Goal: Task Accomplishment & Management: Manage account settings

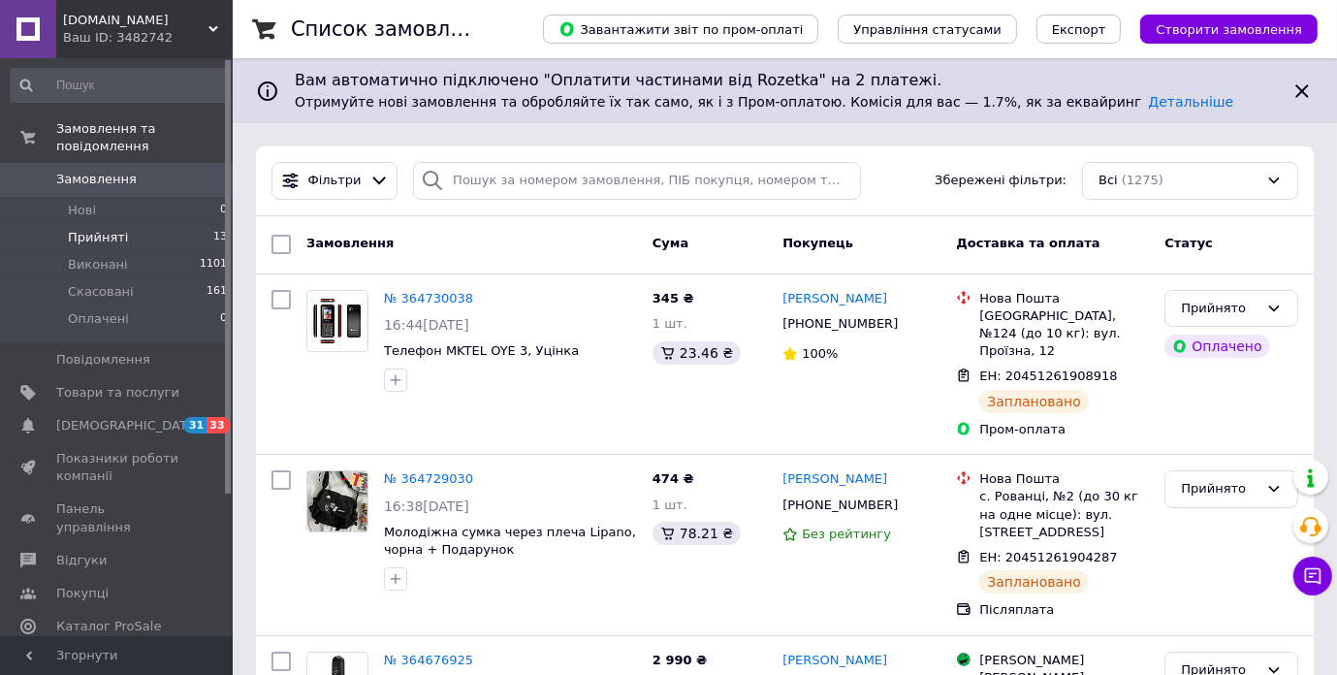
click at [114, 229] on span "Прийняті" at bounding box center [98, 237] width 60 height 17
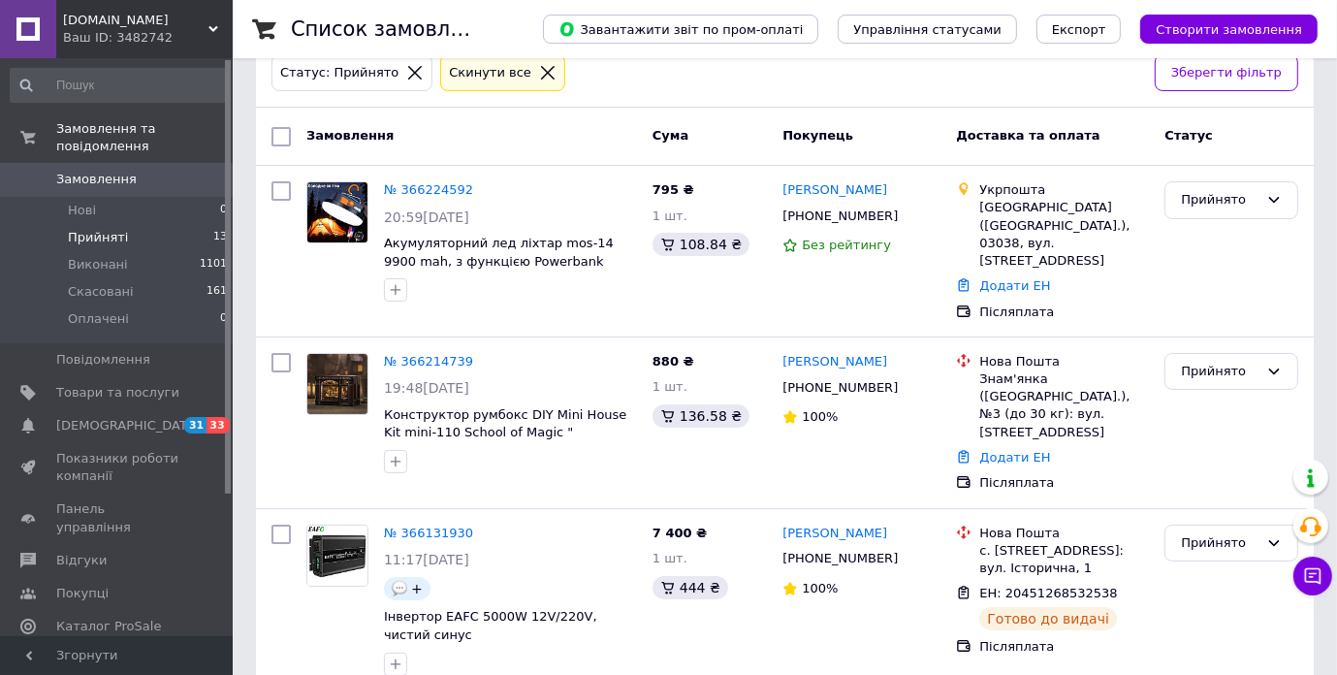
scroll to position [291, 0]
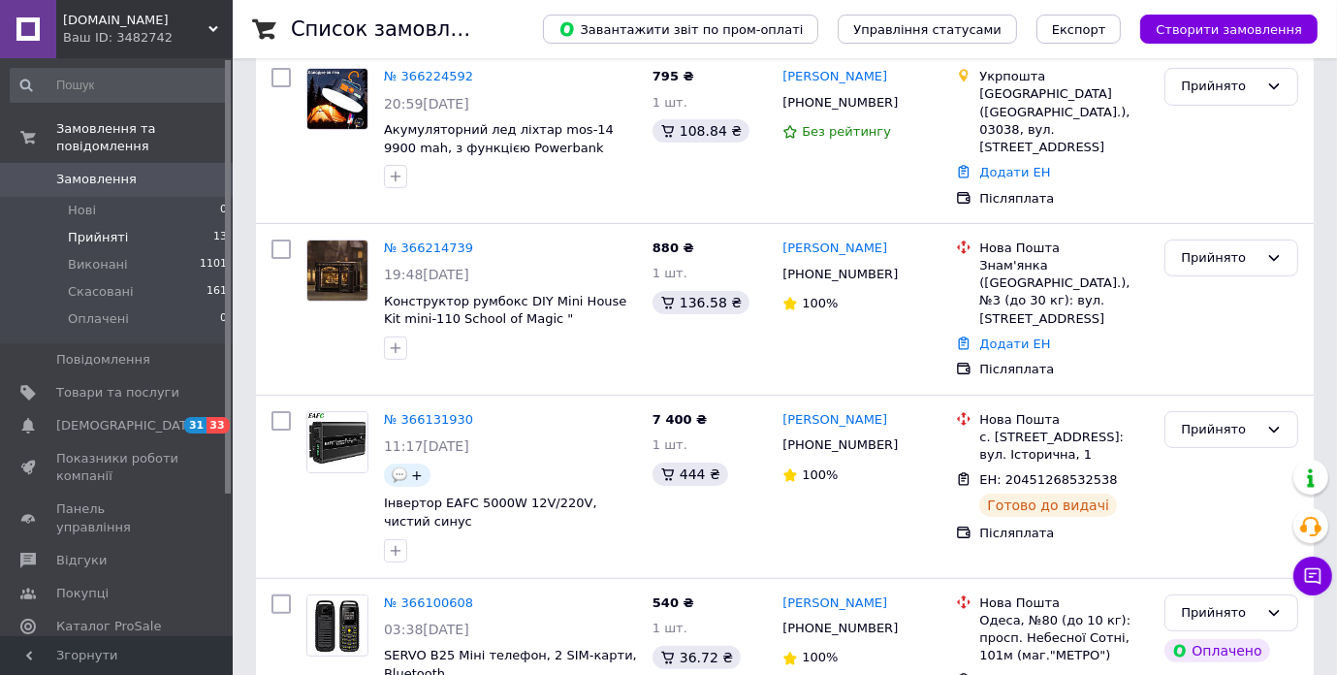
click at [142, 224] on li "Прийняті 13" at bounding box center [119, 237] width 239 height 27
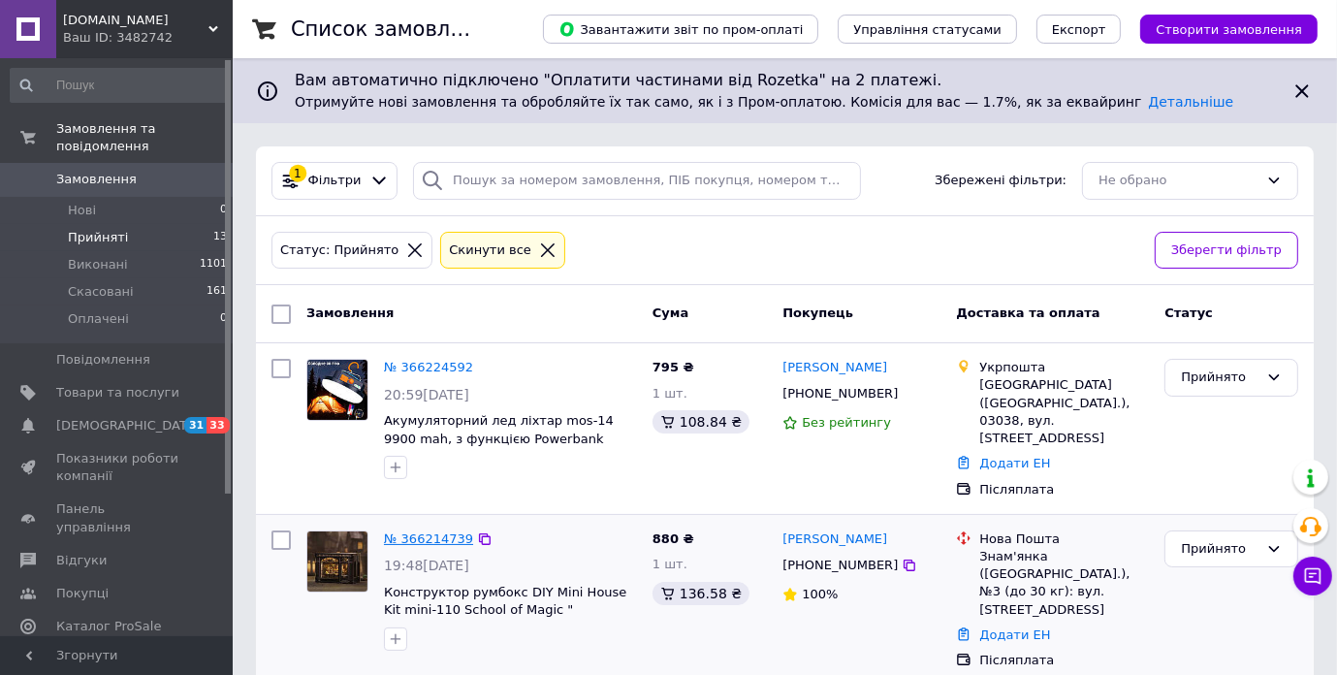
click at [434, 531] on link "№ 366214739" at bounding box center [428, 538] width 89 height 15
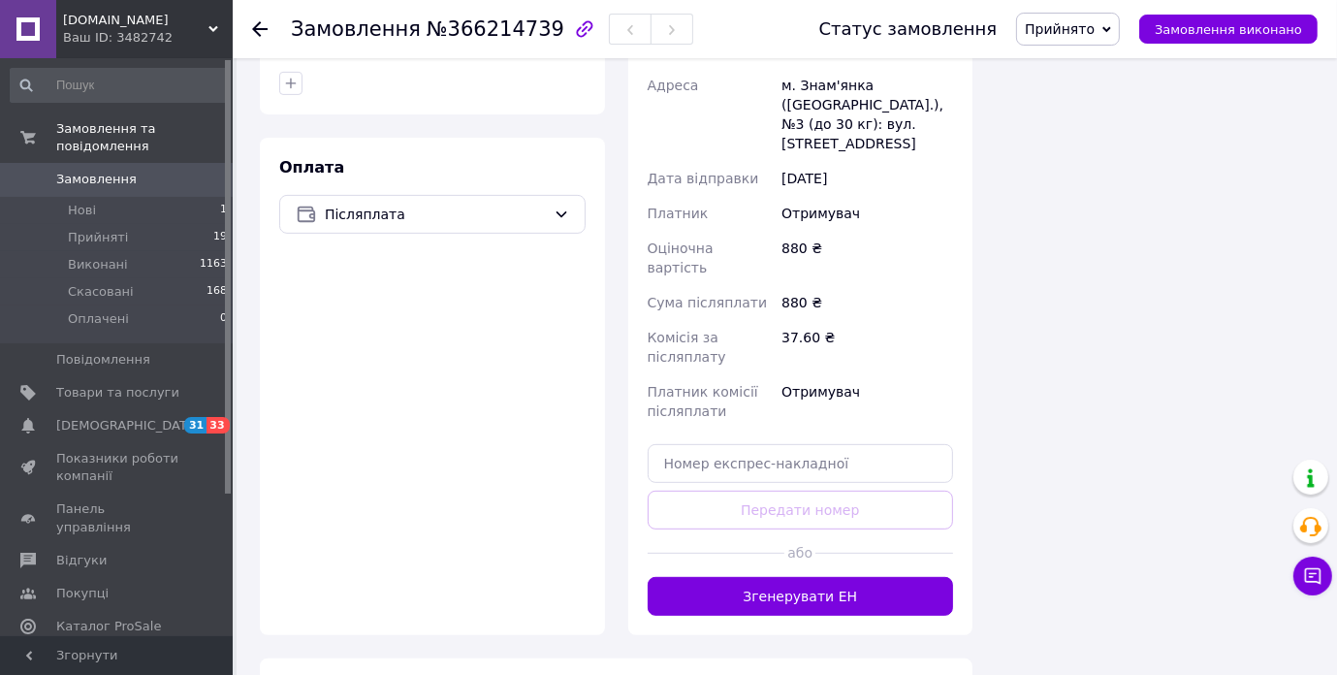
scroll to position [599, 0]
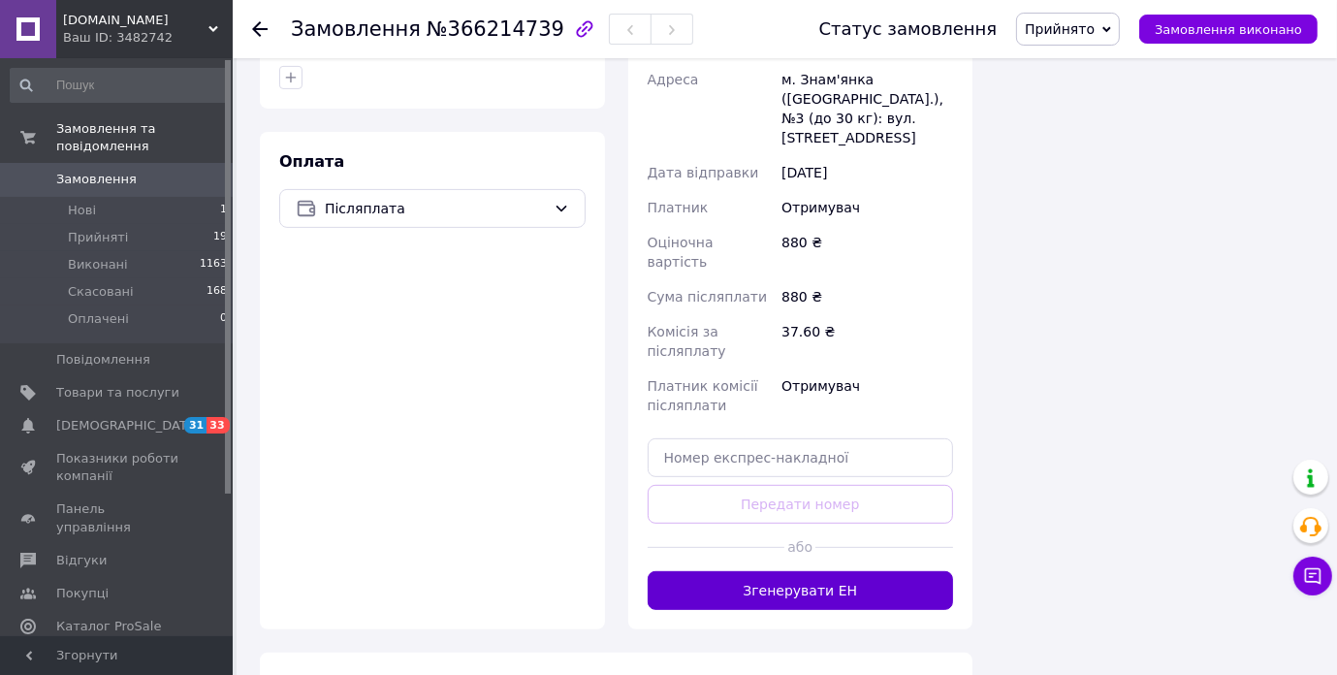
click at [761, 571] on button "Згенерувати ЕН" at bounding box center [801, 590] width 306 height 39
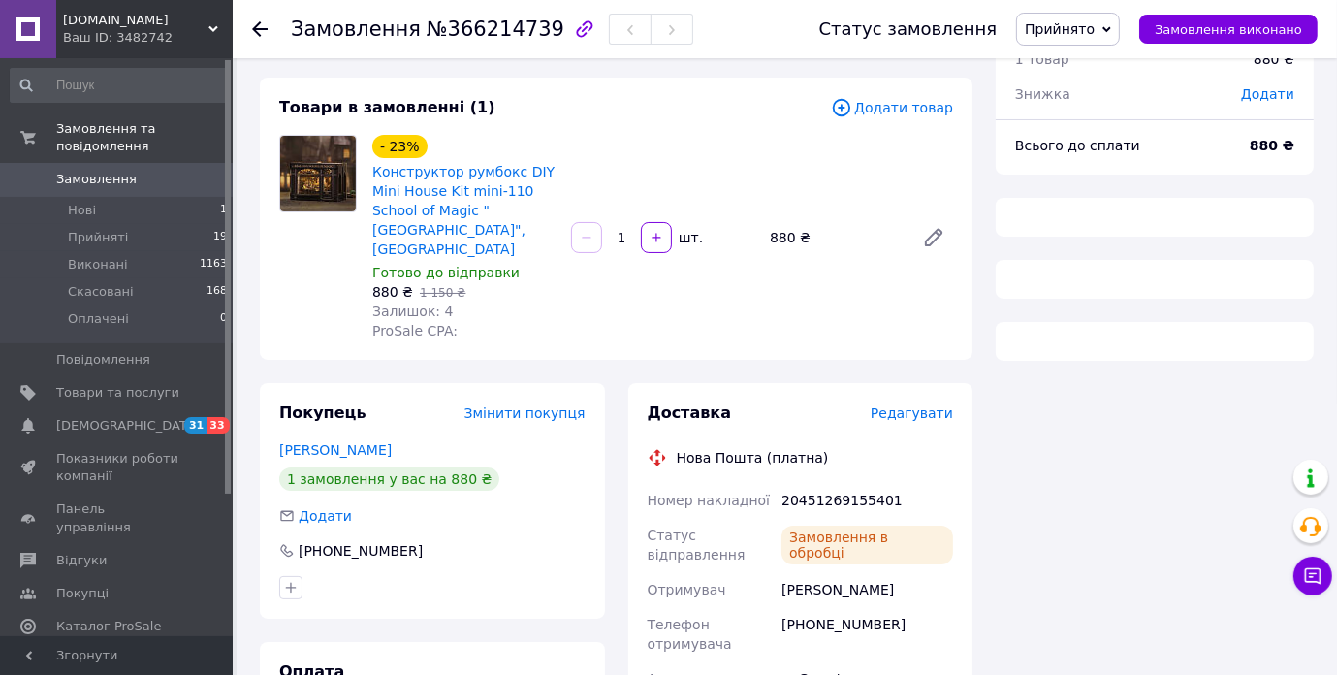
scroll to position [0, 0]
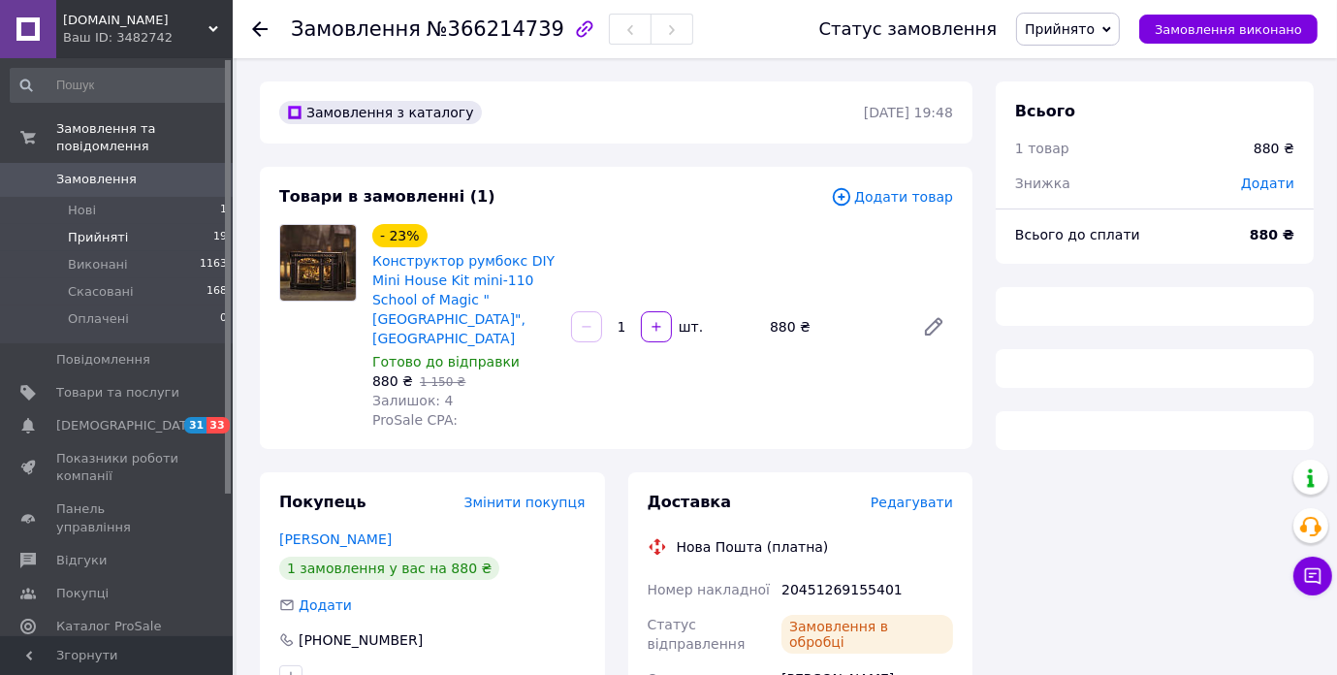
click at [114, 229] on span "Прийняті" at bounding box center [98, 237] width 60 height 17
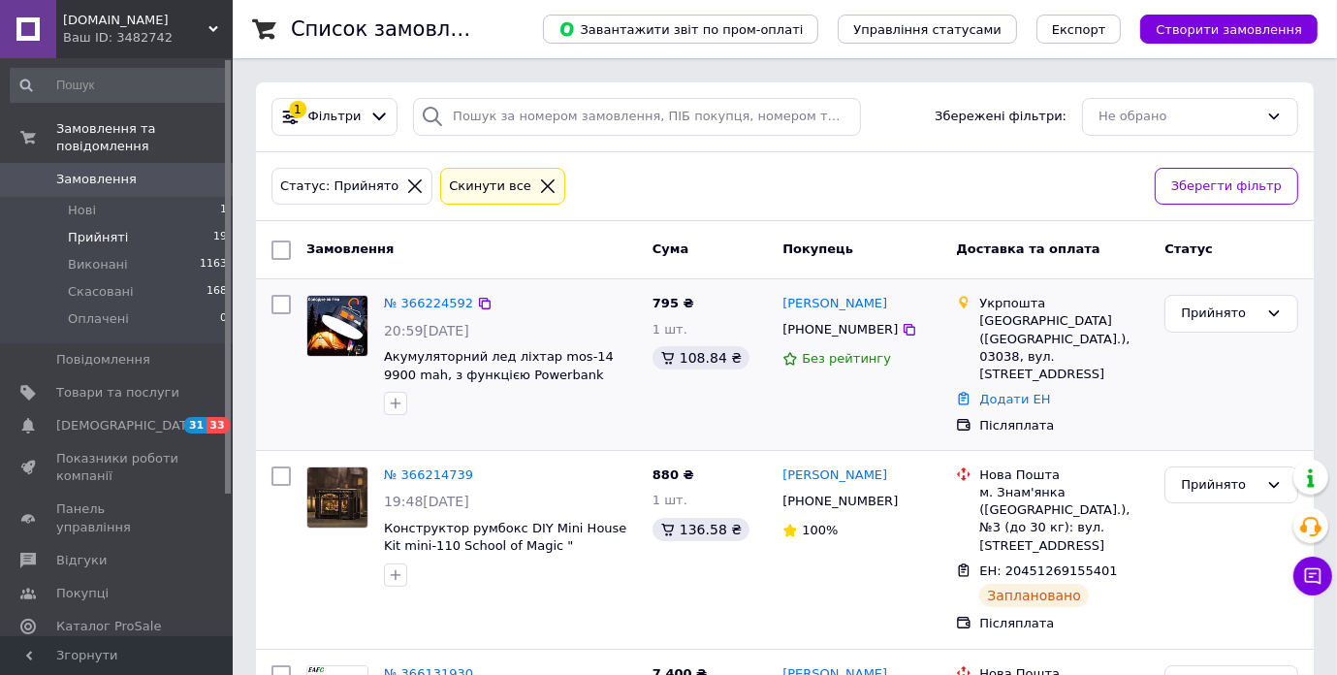
scroll to position [194, 0]
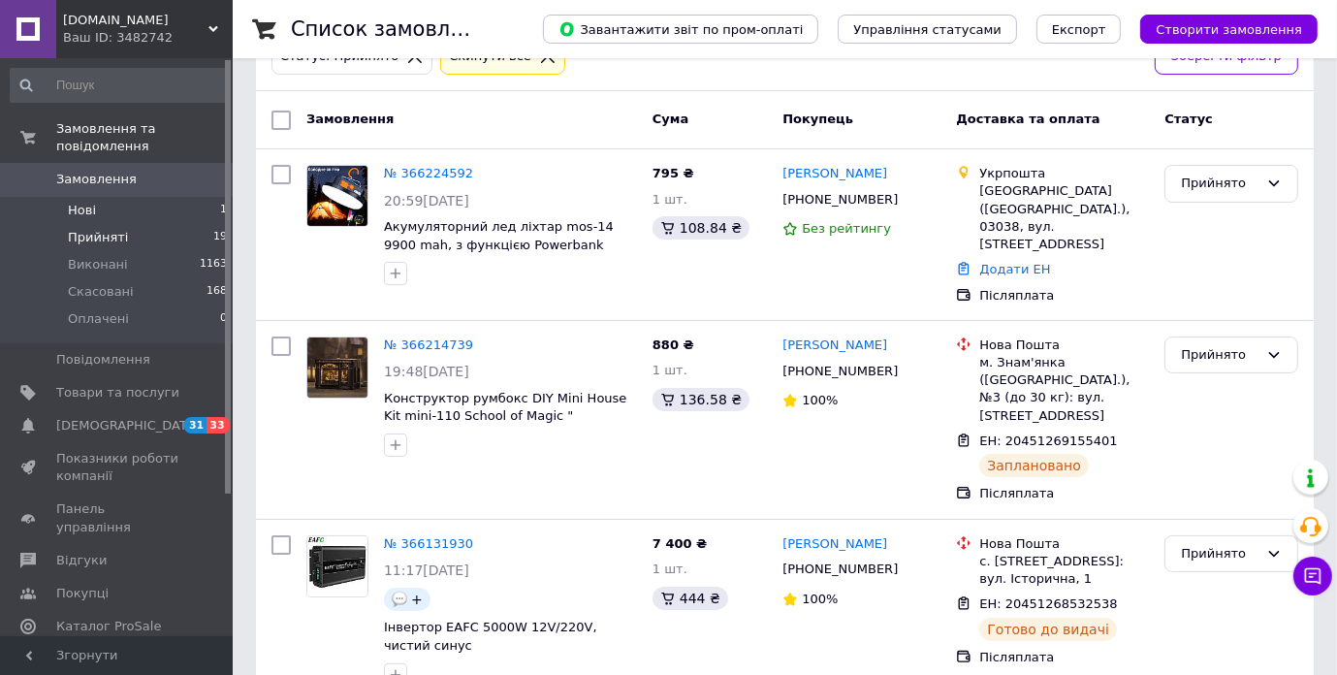
click at [107, 197] on li "Нові 1" at bounding box center [119, 210] width 239 height 27
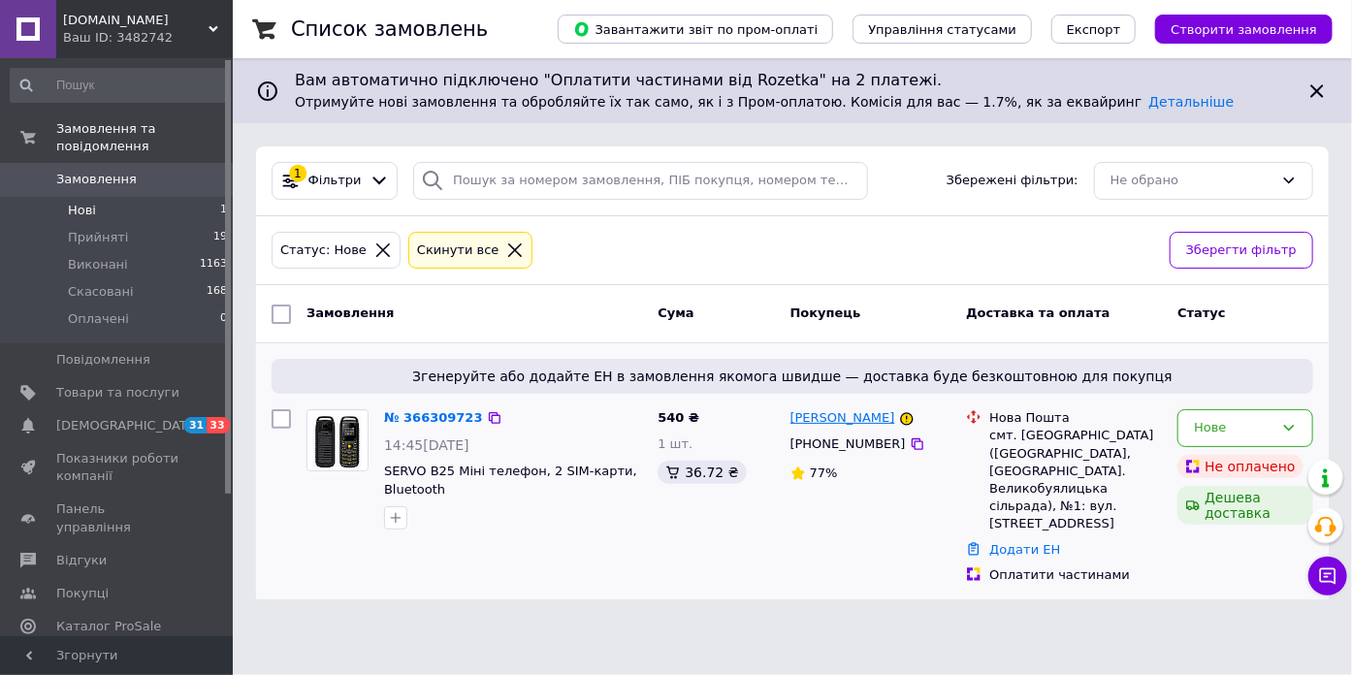
click at [818, 419] on link "[PERSON_NAME]" at bounding box center [842, 418] width 105 height 18
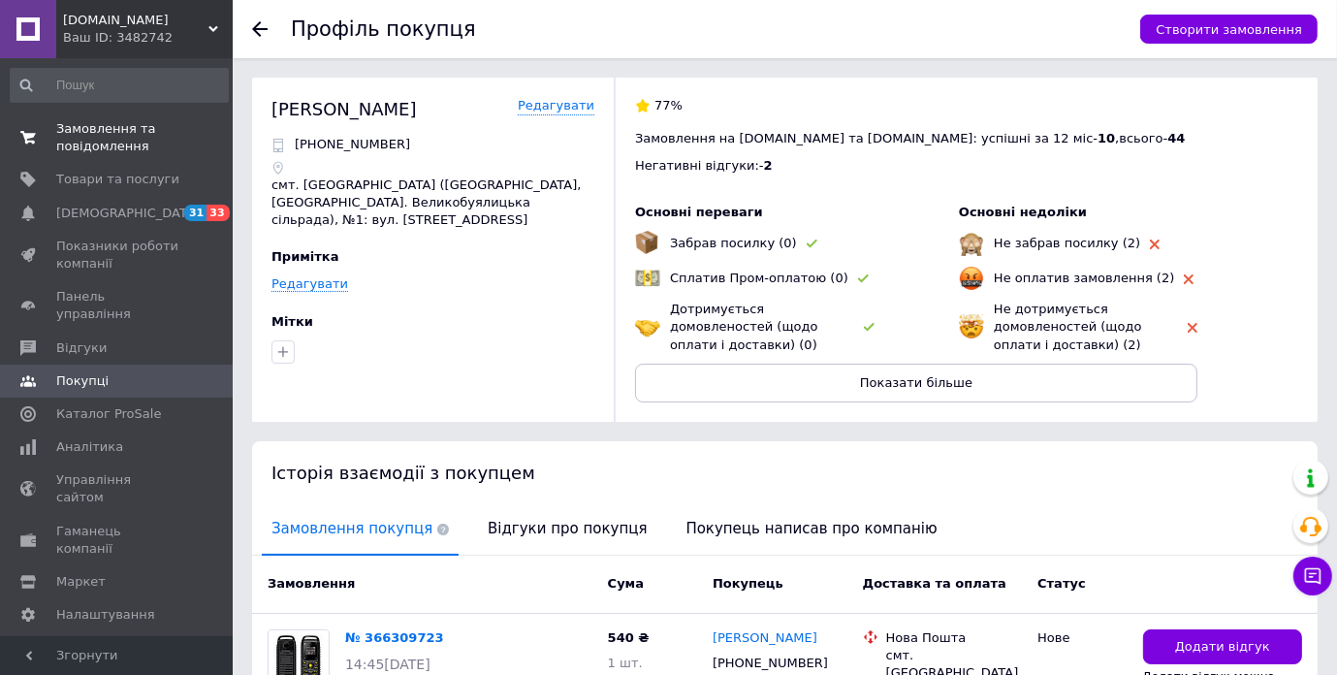
click at [62, 140] on span "Замовлення та повідомлення" at bounding box center [117, 137] width 123 height 35
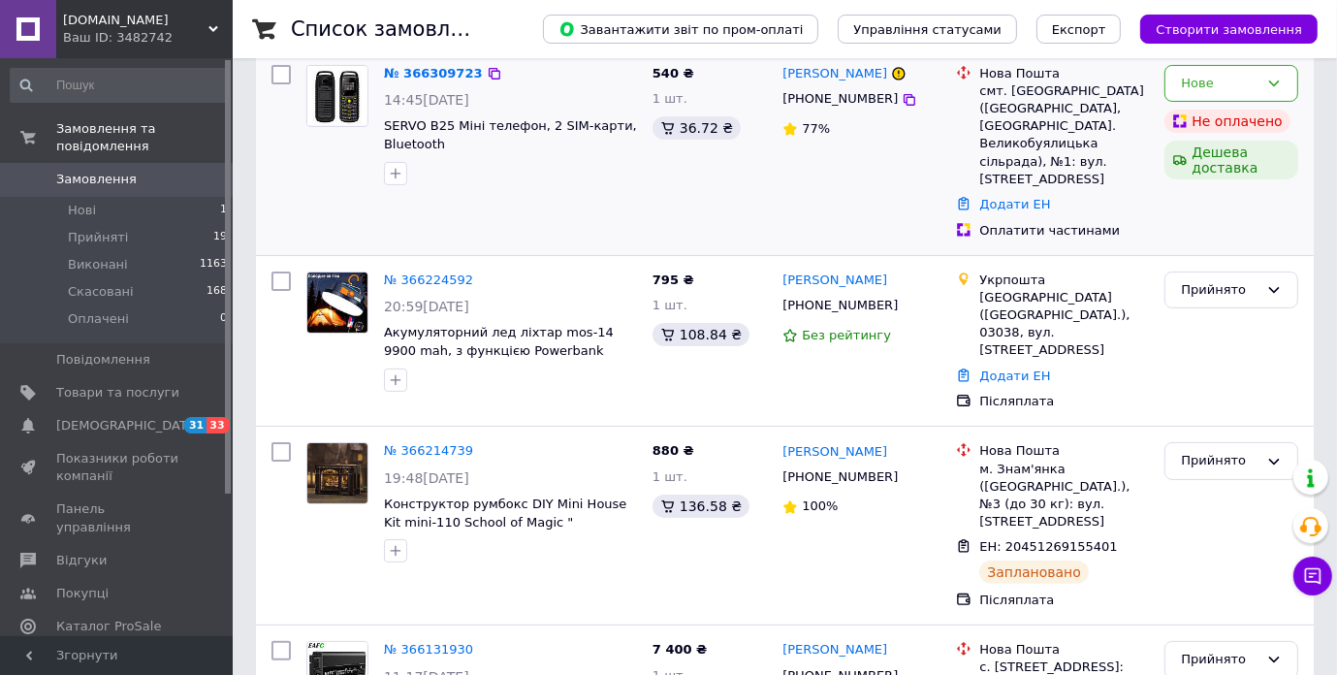
scroll to position [291, 0]
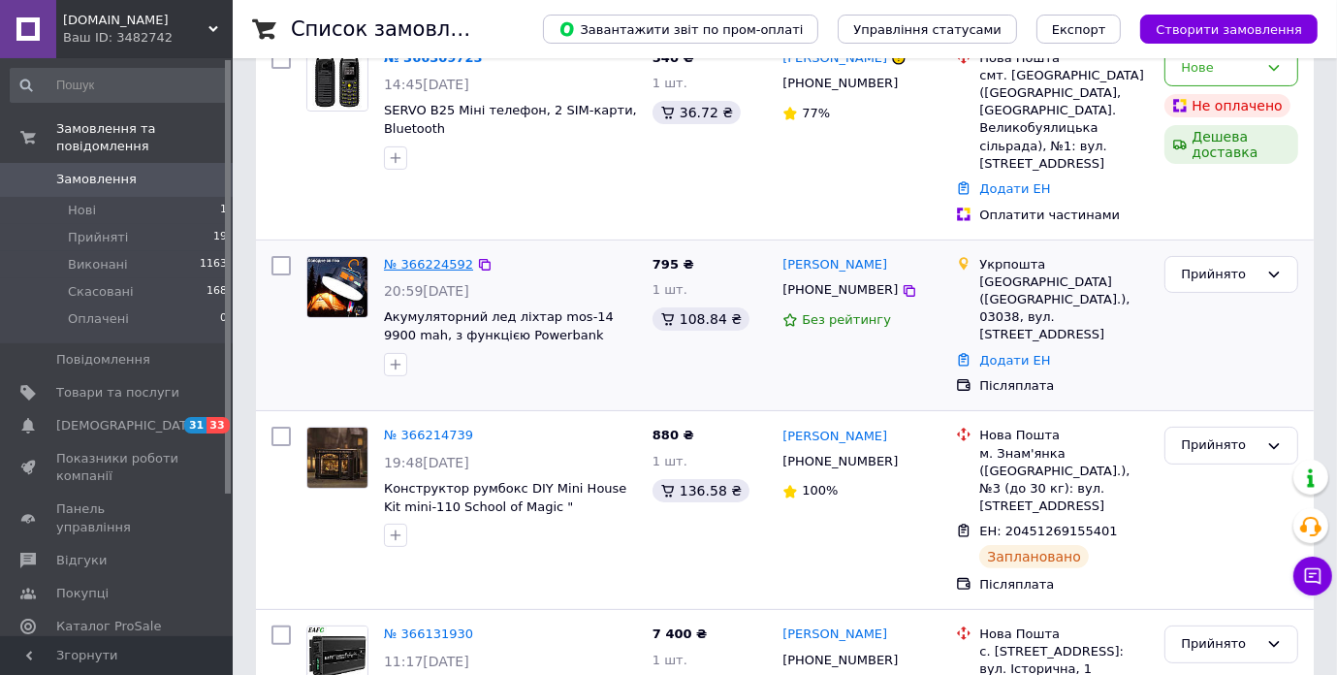
click at [424, 257] on link "№ 366224592" at bounding box center [428, 264] width 89 height 15
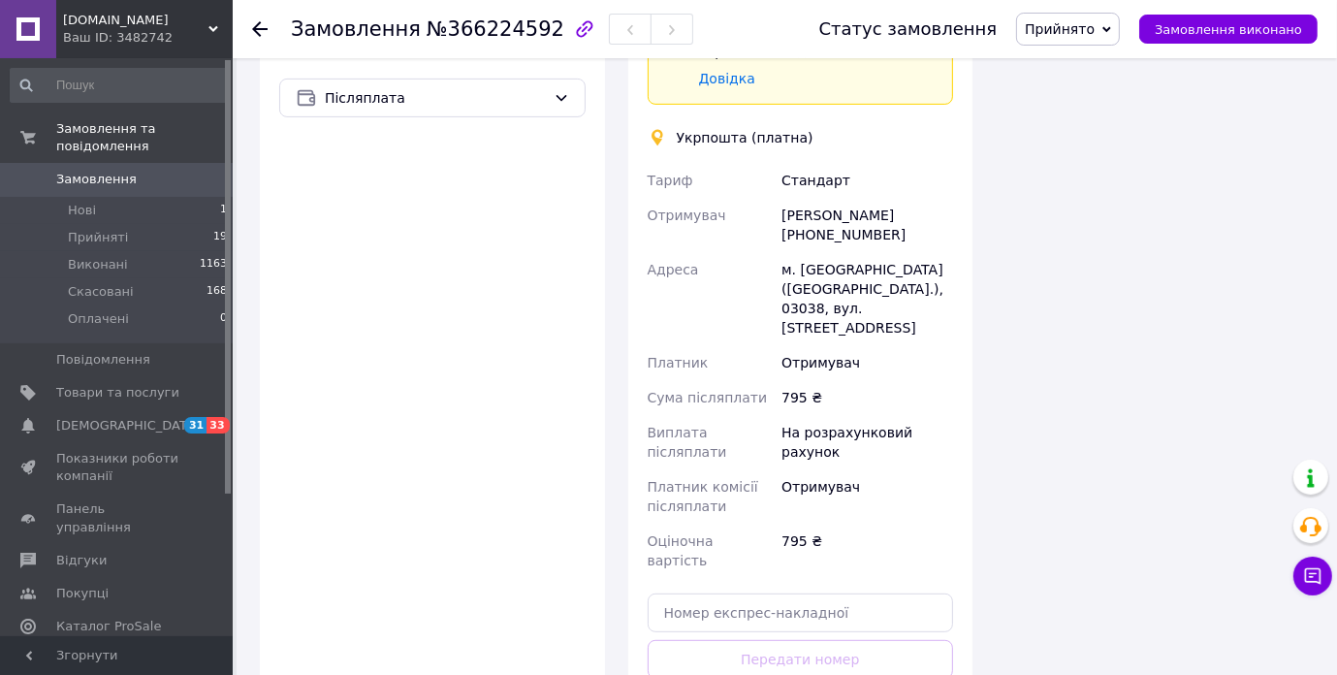
scroll to position [787, 0]
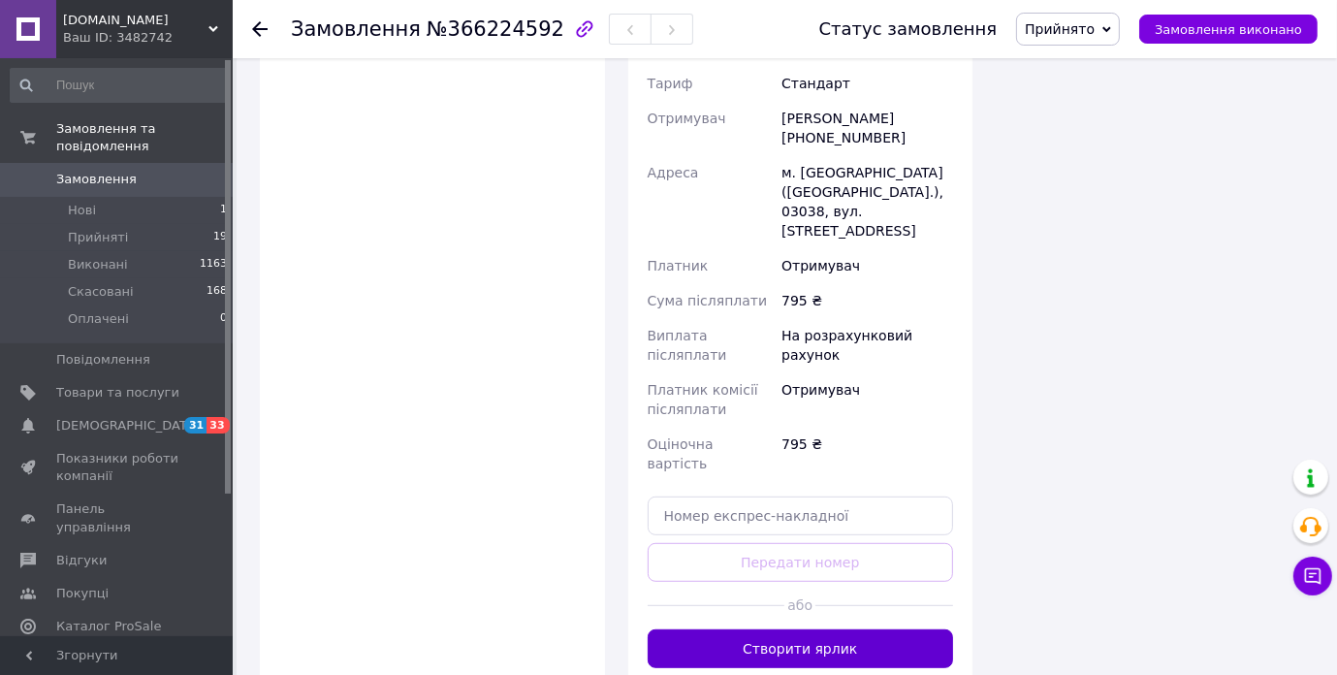
click at [805, 629] on button "Створити ярлик" at bounding box center [801, 648] width 306 height 39
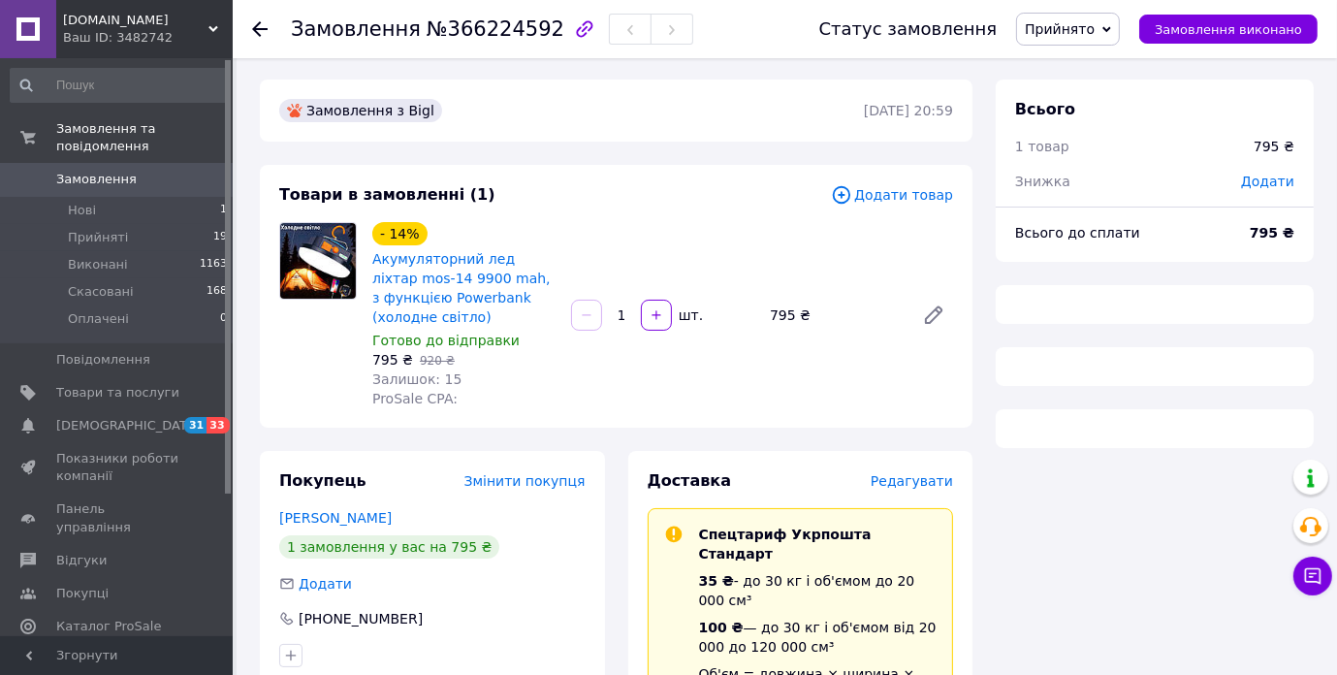
scroll to position [0, 0]
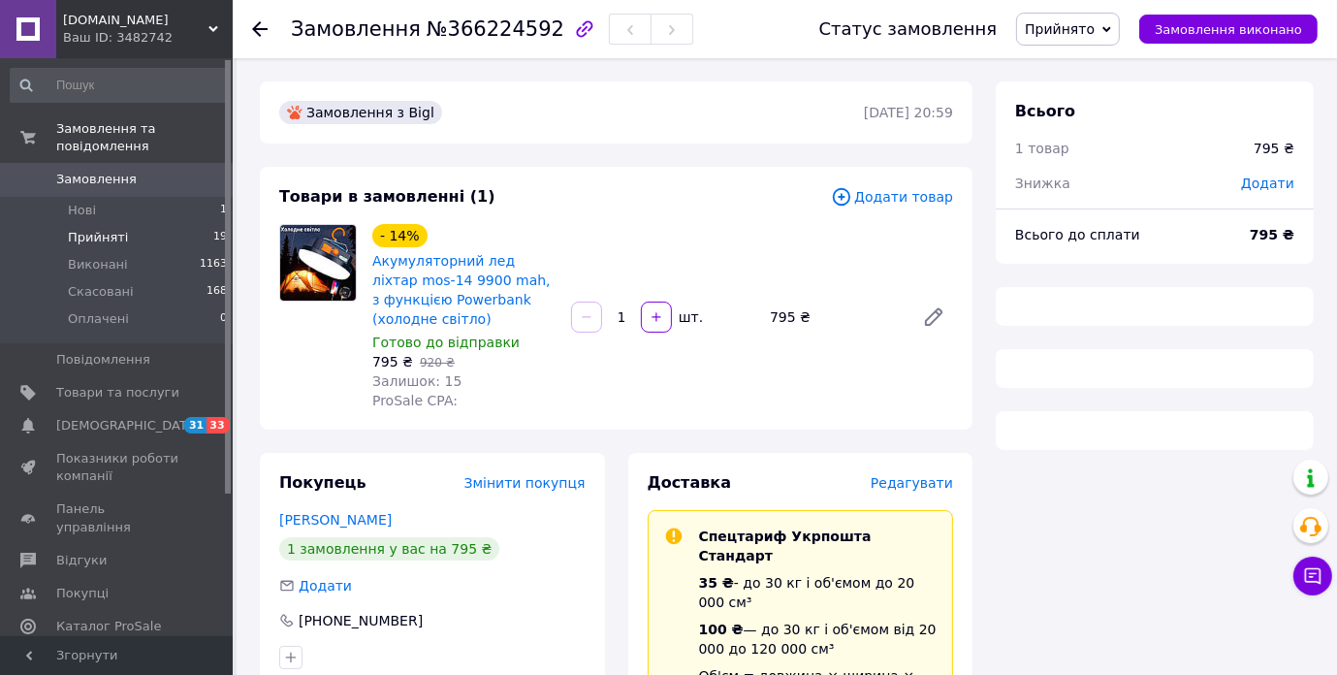
click at [85, 229] on span "Прийняті" at bounding box center [98, 237] width 60 height 17
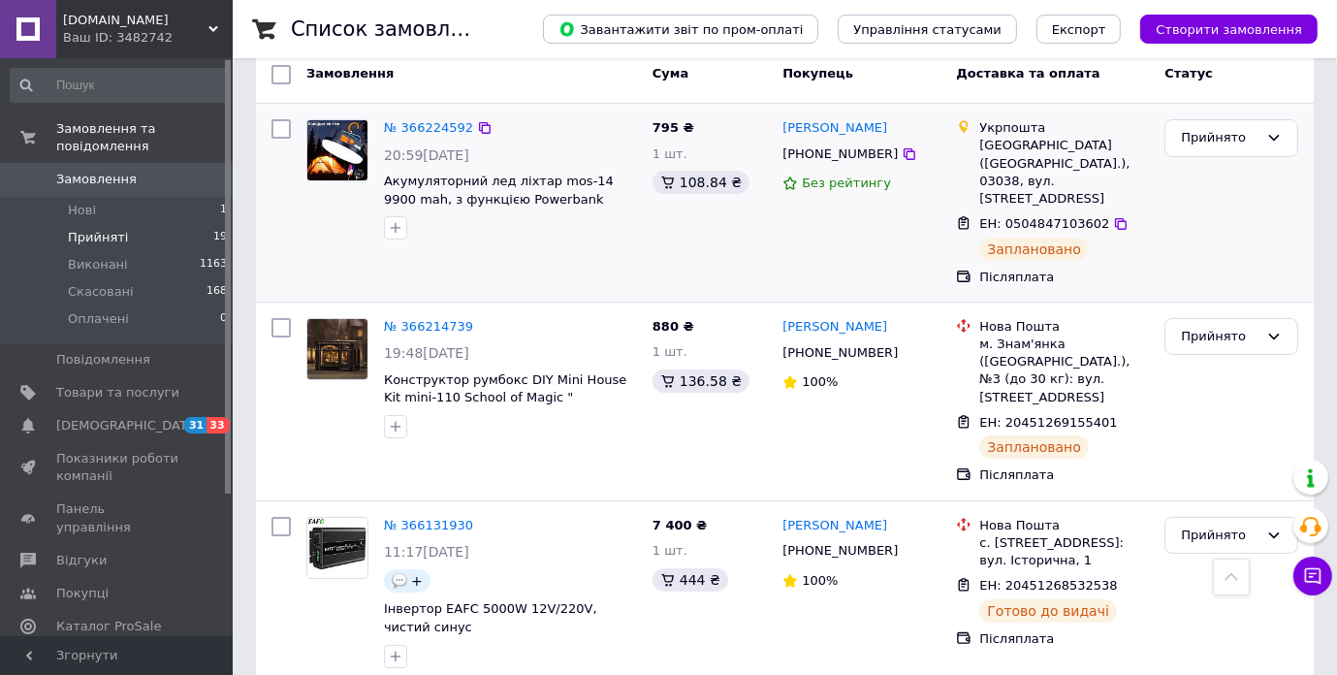
scroll to position [97, 0]
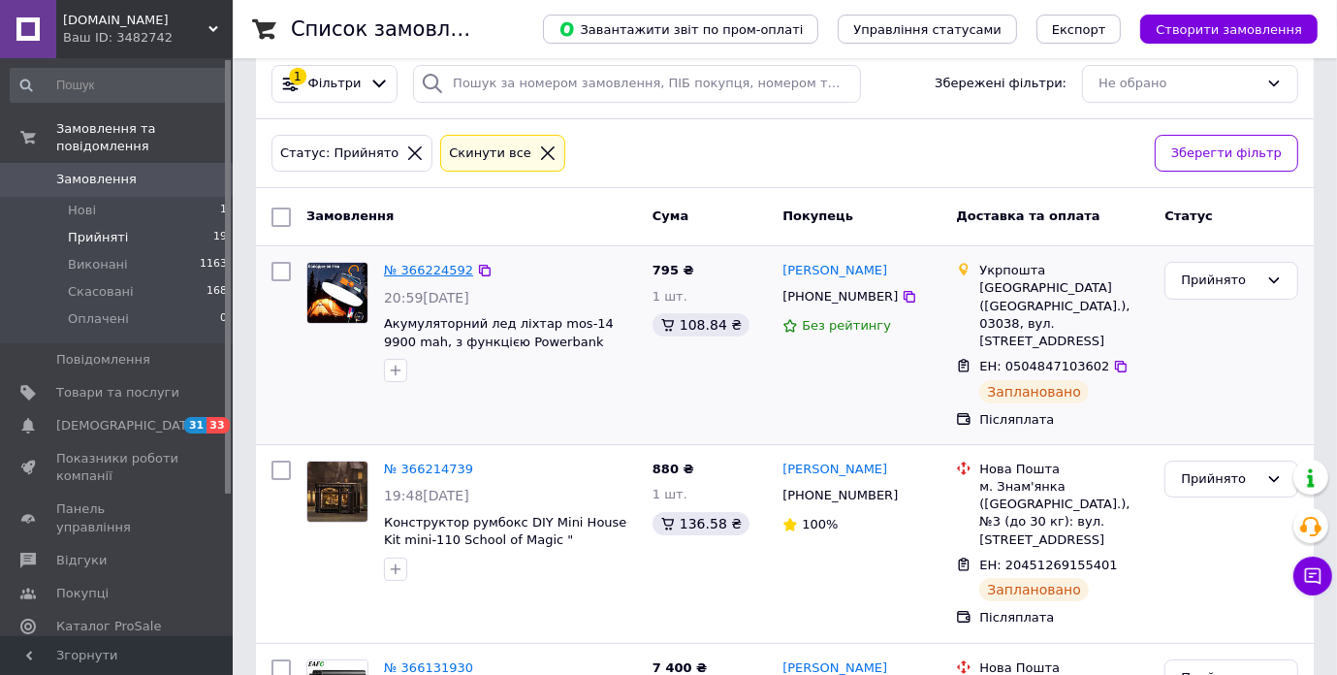
drag, startPoint x: 393, startPoint y: 257, endPoint x: 408, endPoint y: 266, distance: 17.8
click at [393, 257] on div "№ 366224592 20:59, 11.10.2025 Акумуляторний лед ліхтар mos-14 9900 mаh, з функц…" at bounding box center [510, 322] width 269 height 136
click at [412, 270] on link "№ 366224592" at bounding box center [428, 270] width 89 height 15
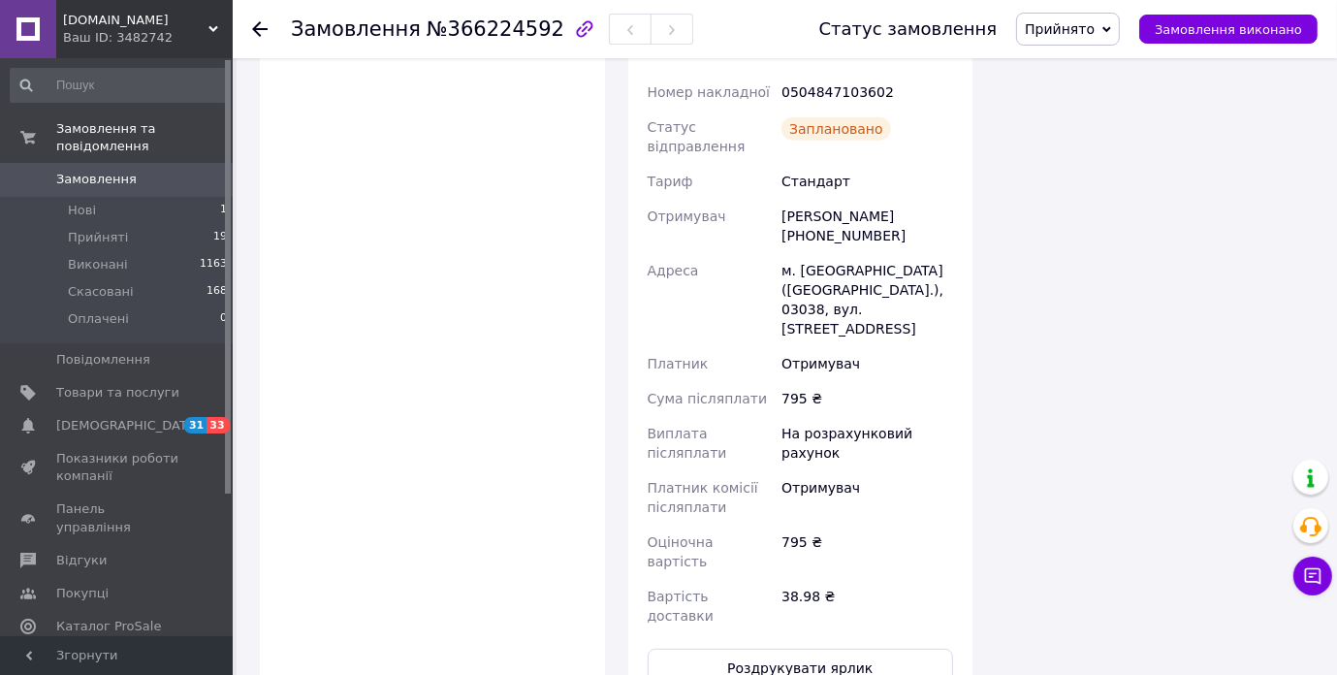
scroll to position [780, 0]
click at [746, 648] on button "Роздрукувати ярлик" at bounding box center [801, 667] width 306 height 39
click at [105, 229] on span "Прийняті" at bounding box center [98, 237] width 60 height 17
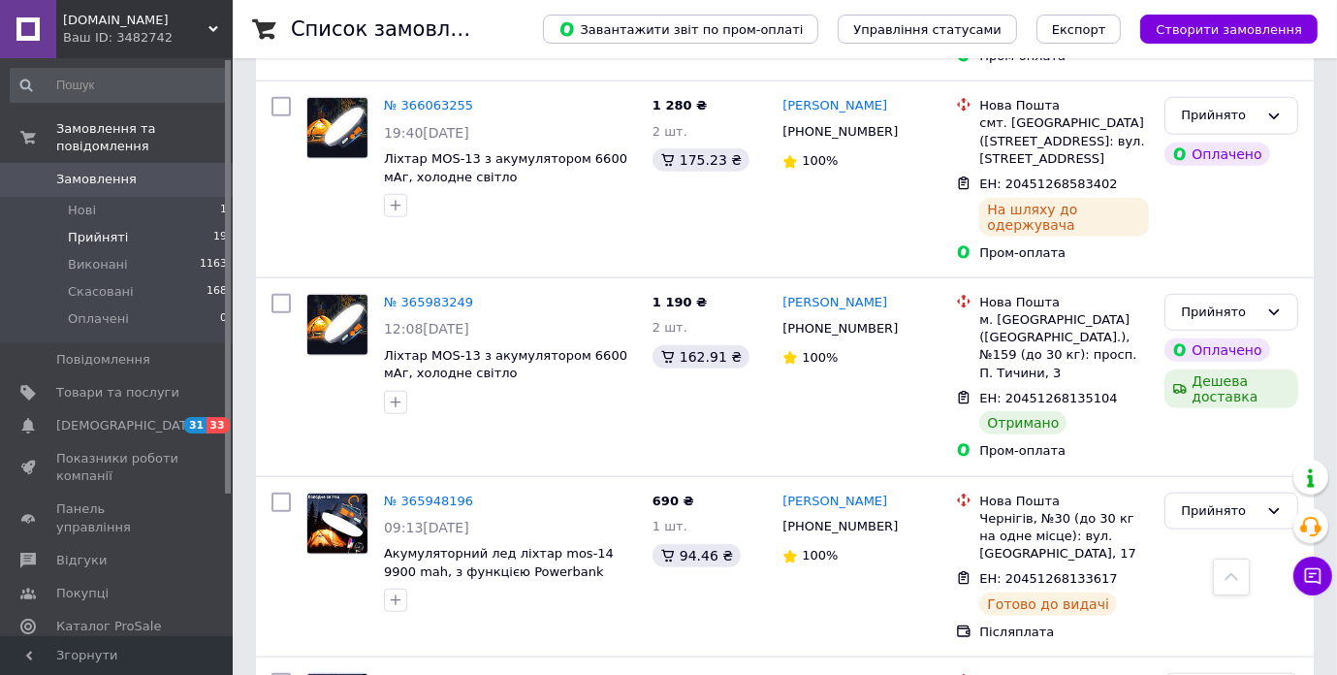
scroll to position [1842, 0]
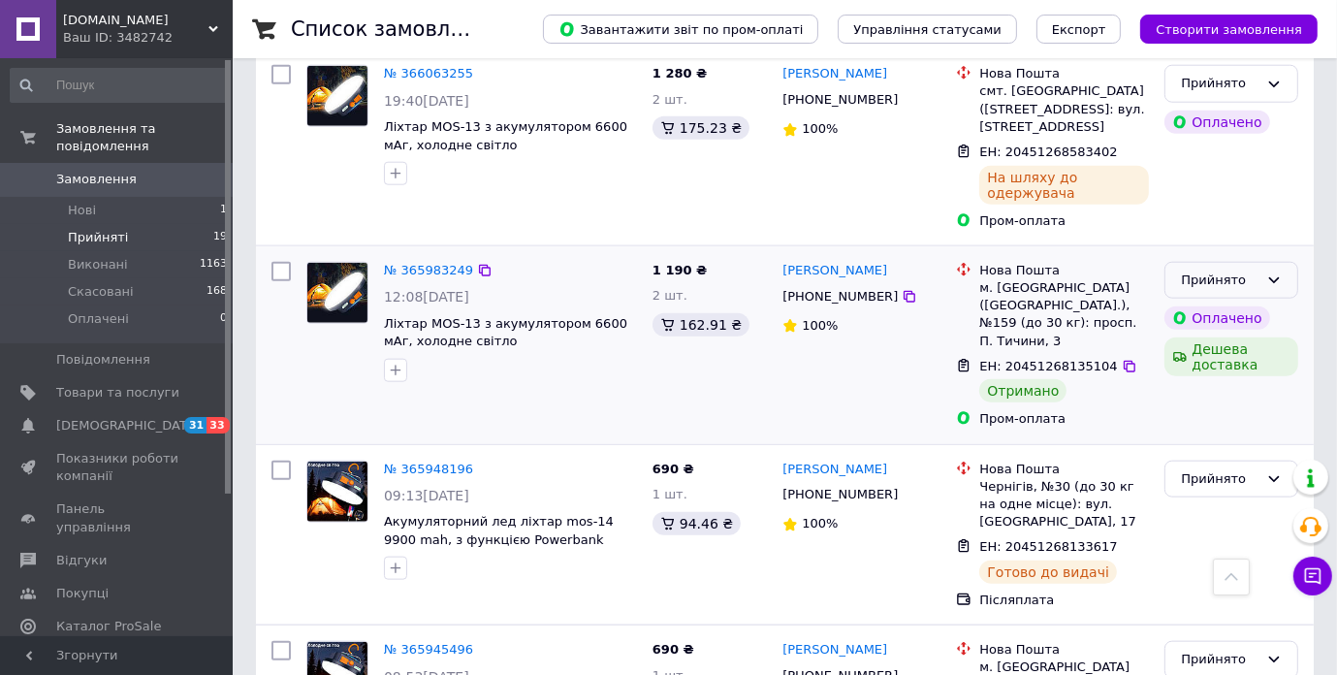
click at [1272, 272] on icon at bounding box center [1274, 280] width 16 height 16
click at [1235, 303] on li "Виконано" at bounding box center [1231, 321] width 132 height 36
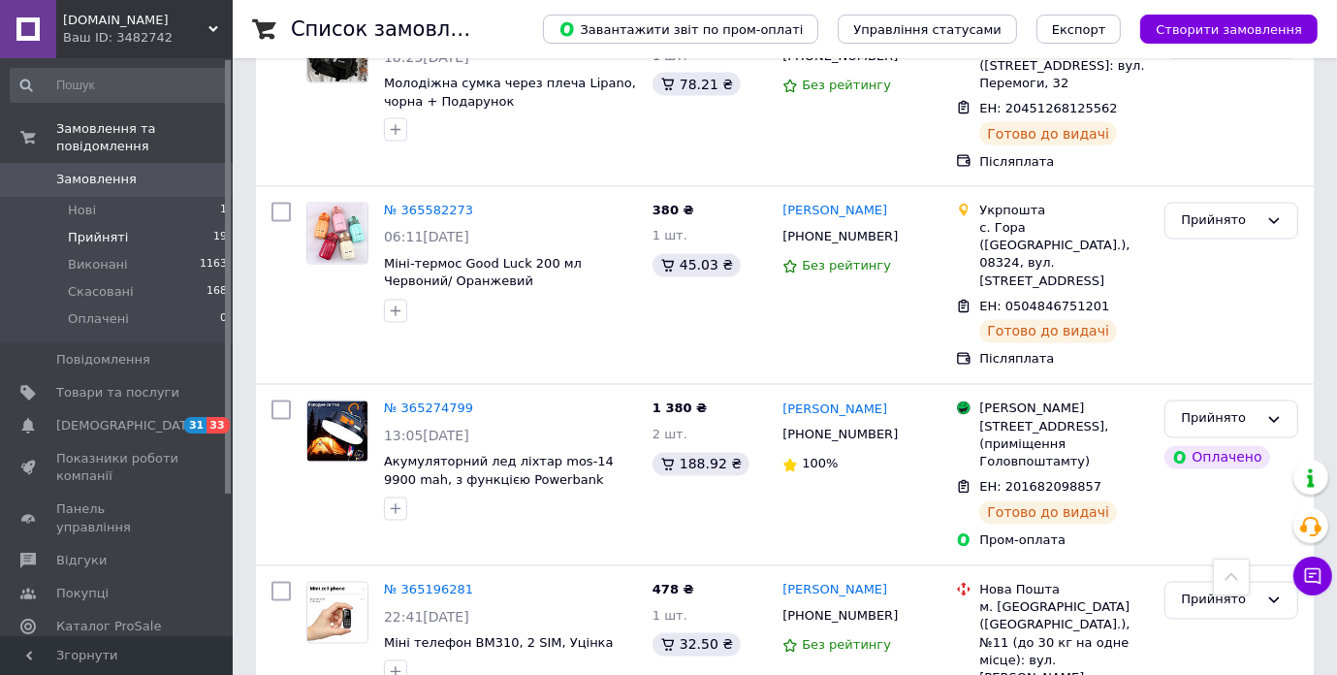
scroll to position [3169, 0]
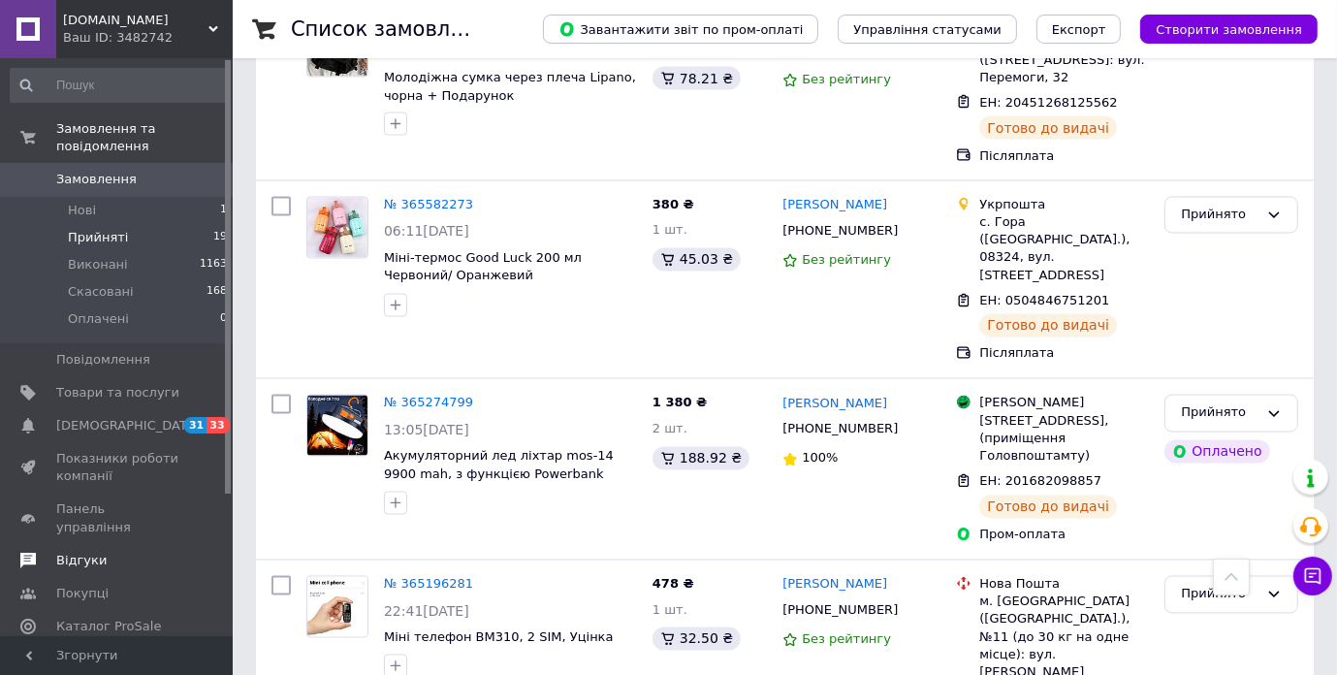
click at [66, 552] on span "Відгуки" at bounding box center [81, 560] width 50 height 17
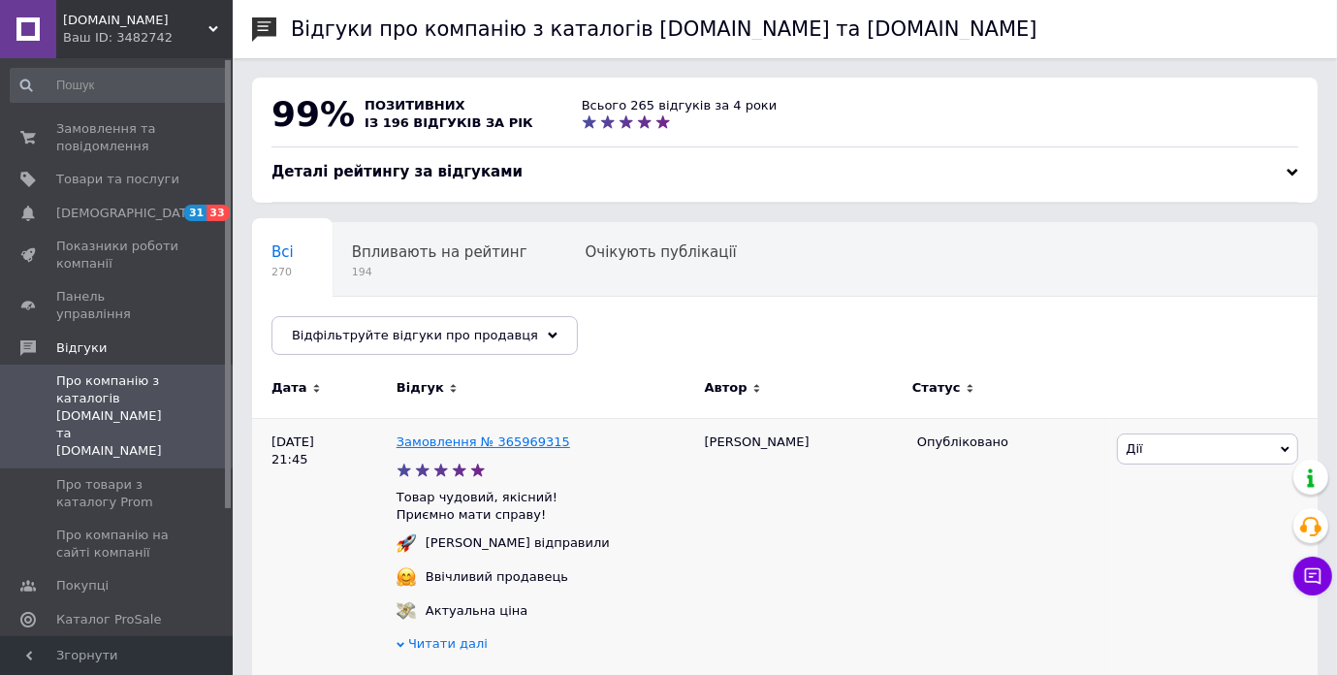
click at [459, 447] on link "Замовлення № 365969315" at bounding box center [484, 441] width 174 height 15
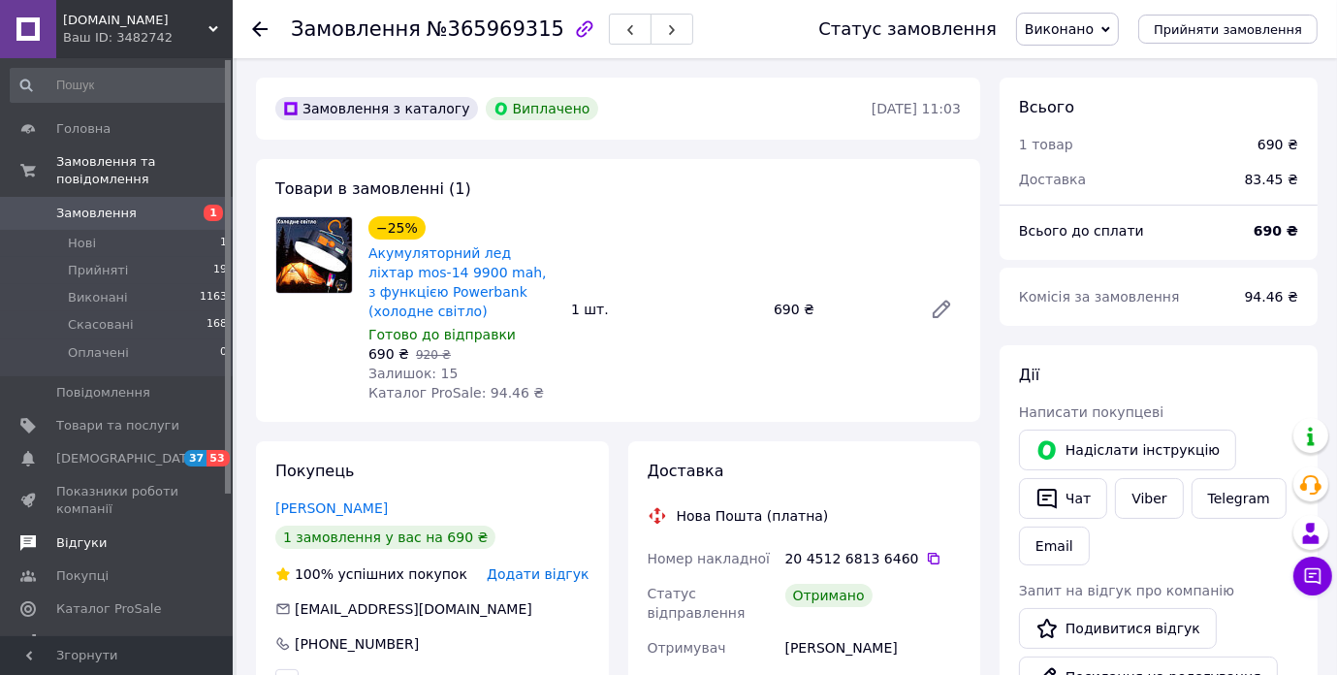
click at [87, 534] on span "Відгуки" at bounding box center [81, 542] width 50 height 17
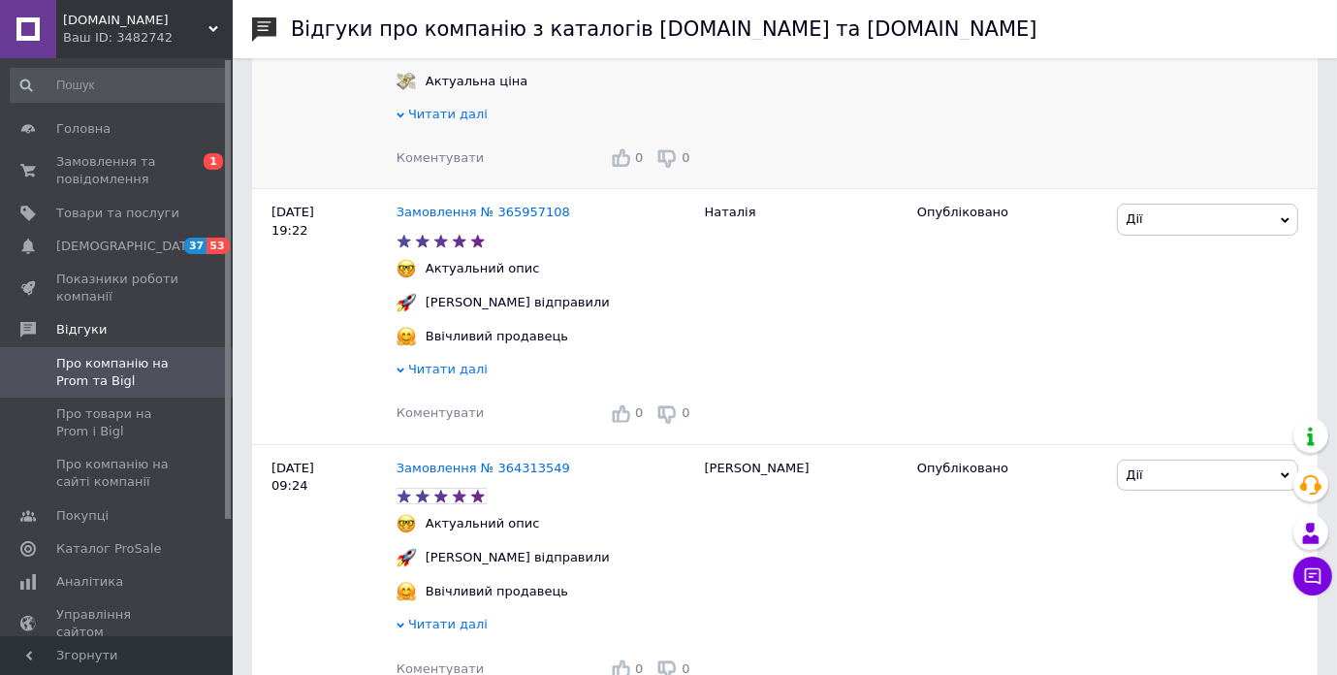
scroll to position [679, 0]
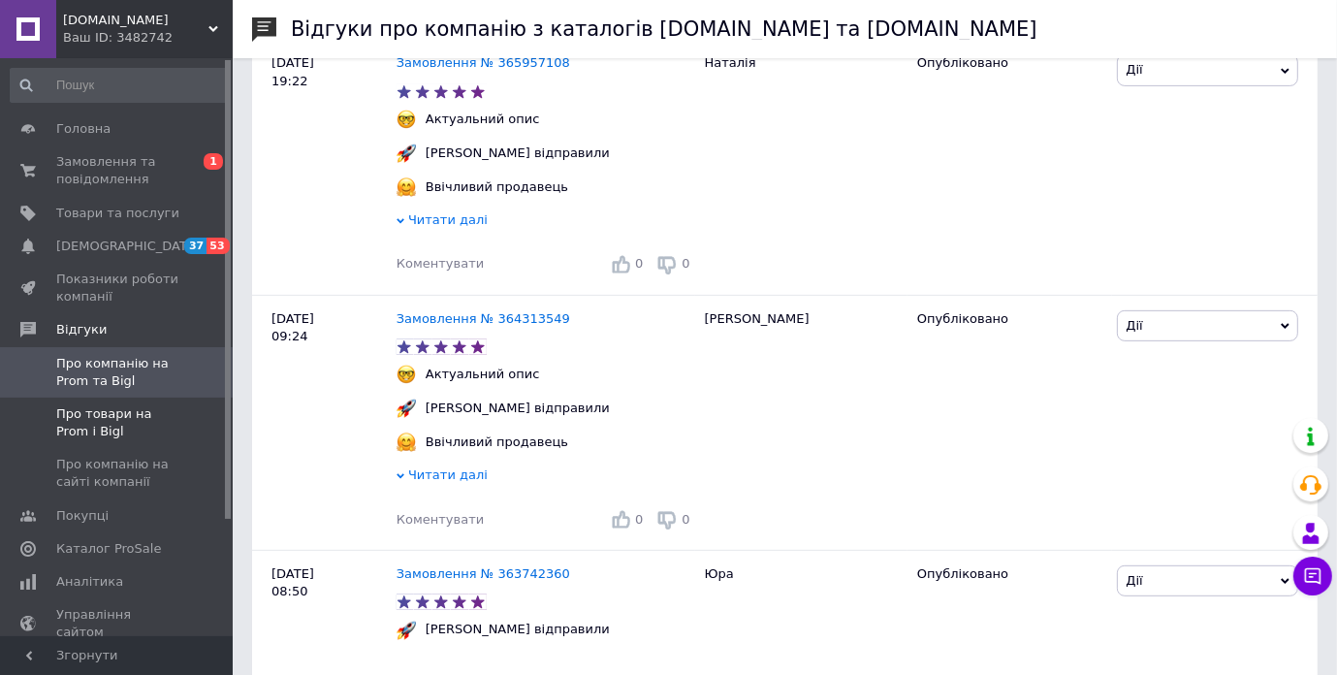
click at [69, 428] on span "Про товари на Prom і Bigl" at bounding box center [117, 422] width 123 height 35
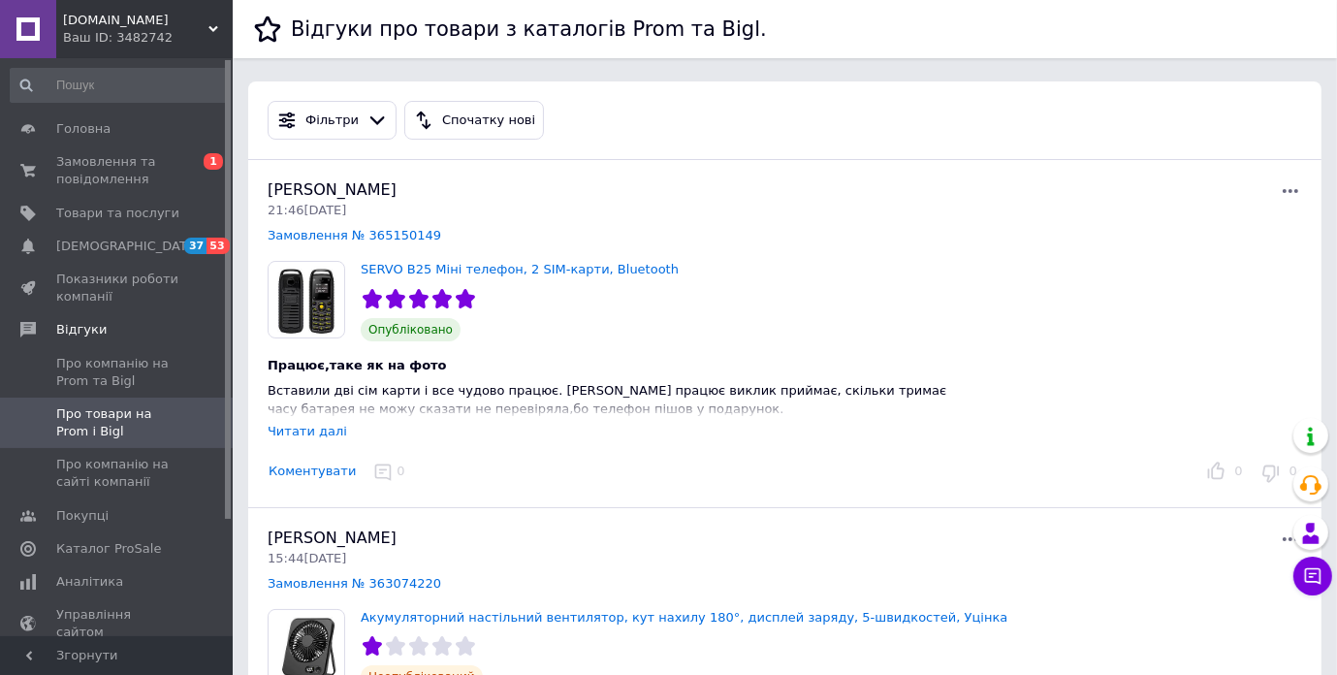
click at [309, 433] on div "Читати далі" at bounding box center [308, 431] width 80 height 15
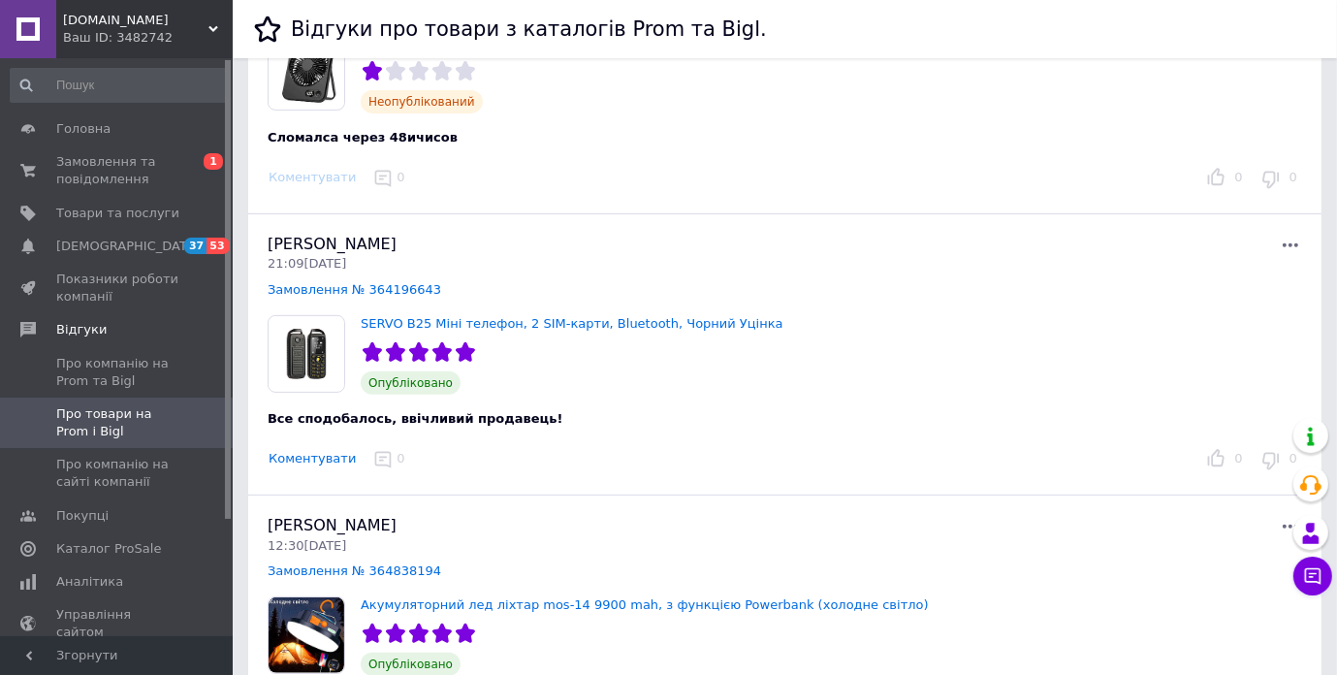
scroll to position [679, 0]
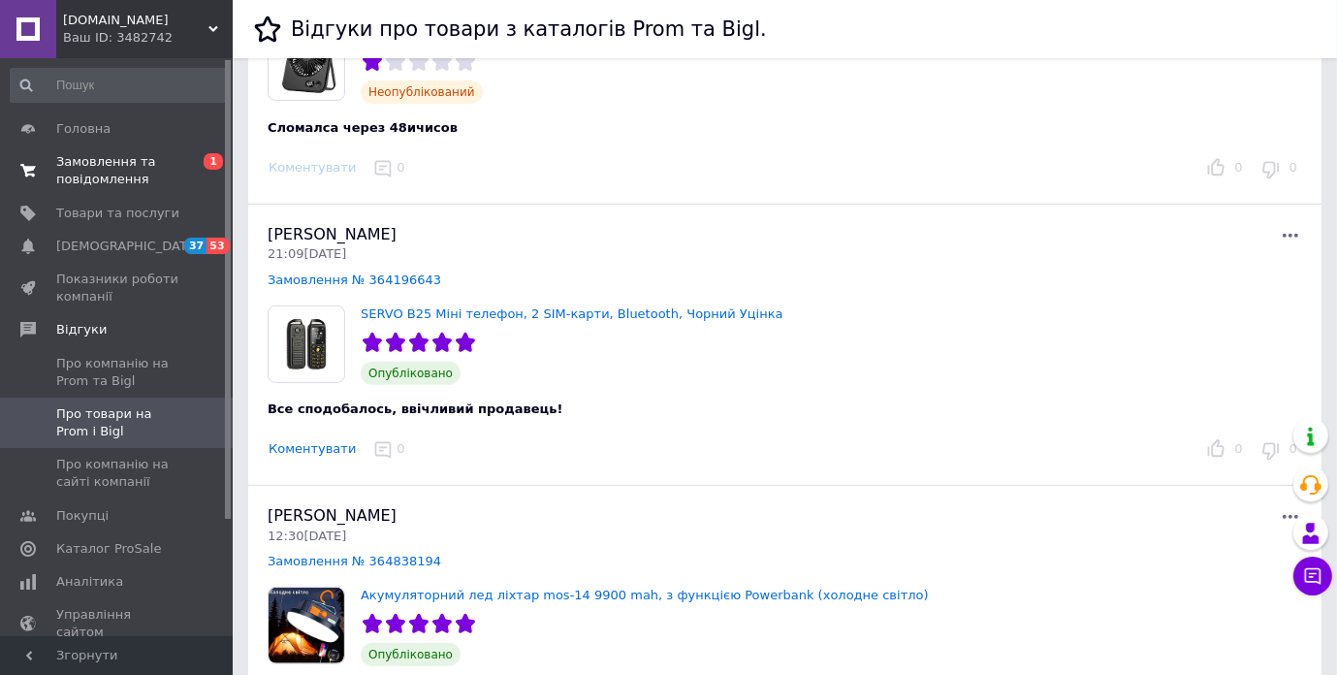
click at [120, 160] on span "Замовлення та повідомлення" at bounding box center [117, 170] width 123 height 35
